Goal: Transaction & Acquisition: Subscribe to service/newsletter

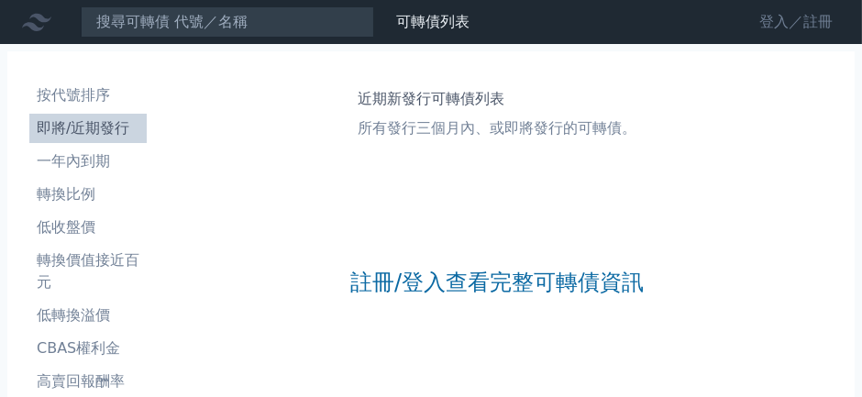
click at [758, 6] on nav "可轉債列表 財務數據 可轉債列表 財務數據 登入／註冊 登入／註冊" at bounding box center [431, 22] width 862 height 44
click at [769, 27] on link "登入／註冊" at bounding box center [795, 21] width 103 height 29
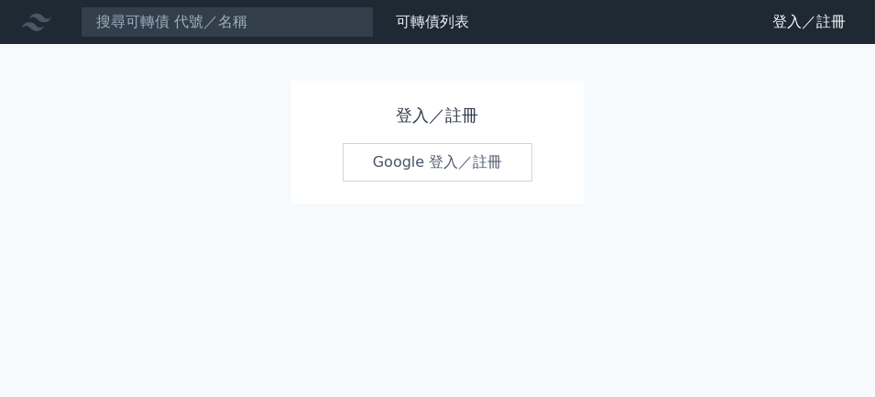
click at [413, 164] on link "Google 登入／註冊" at bounding box center [438, 162] width 191 height 39
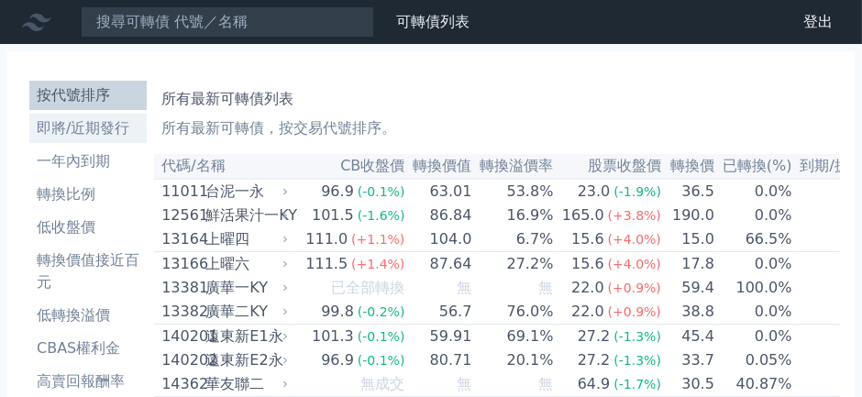
click at [61, 126] on li "即將/近期發行" at bounding box center [87, 128] width 117 height 22
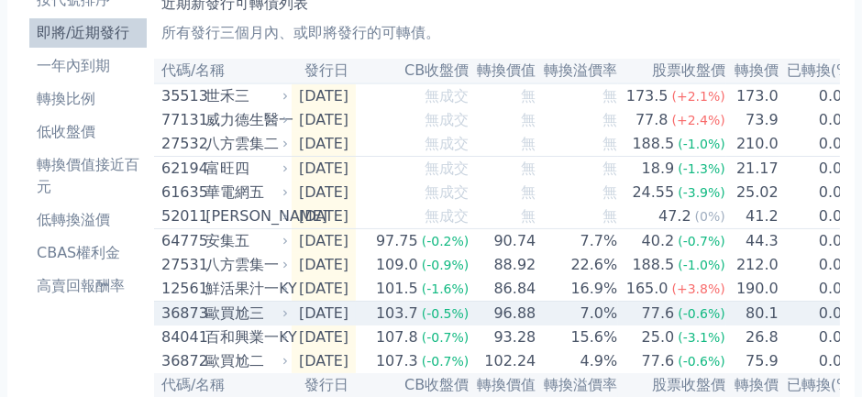
scroll to position [91, 0]
